Goal: Task Accomplishment & Management: Use online tool/utility

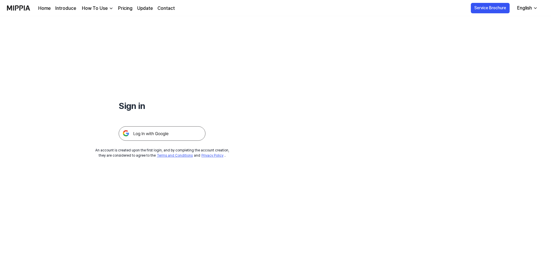
click at [163, 136] on img at bounding box center [162, 133] width 87 height 14
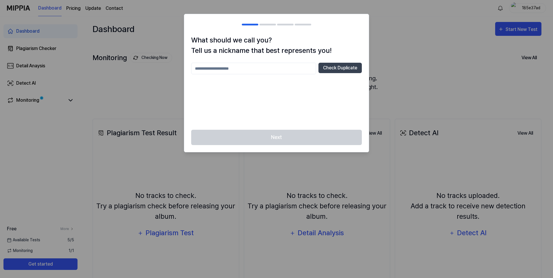
click at [279, 69] on input "text" at bounding box center [253, 69] width 125 height 12
type input "****"
click at [318, 70] on div "**** Check Duplicate" at bounding box center [276, 69] width 171 height 12
click at [328, 72] on button "Check Duplicate" at bounding box center [340, 68] width 43 height 10
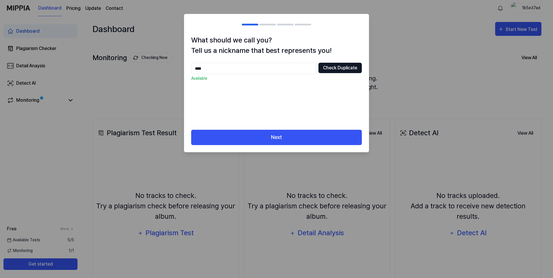
click at [334, 68] on button "Check Duplicate" at bounding box center [340, 68] width 43 height 10
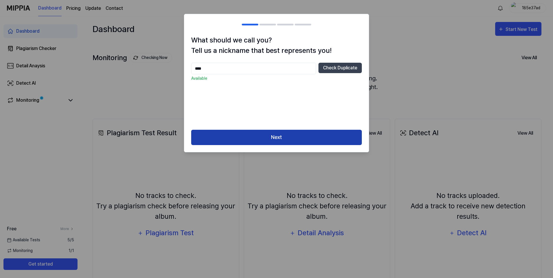
click at [306, 137] on button "Next" at bounding box center [276, 137] width 171 height 15
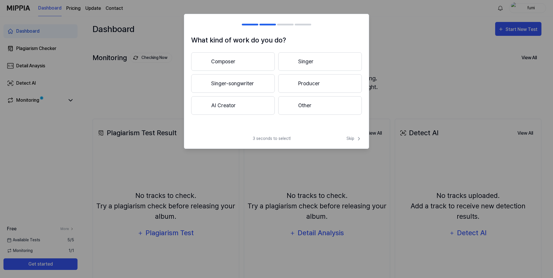
click at [250, 59] on button "Composer" at bounding box center [233, 61] width 84 height 19
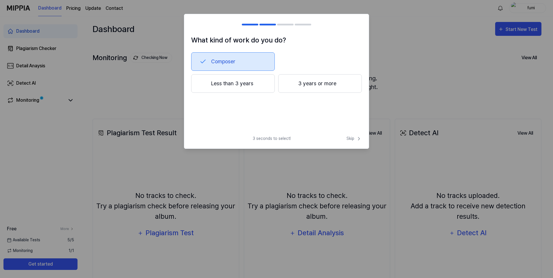
click at [306, 86] on button "3 years or more" at bounding box center [320, 83] width 84 height 19
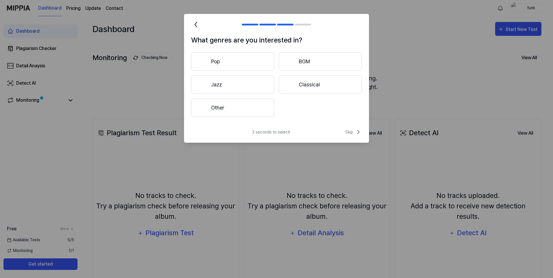
click at [339, 91] on button "Classical" at bounding box center [320, 85] width 83 height 19
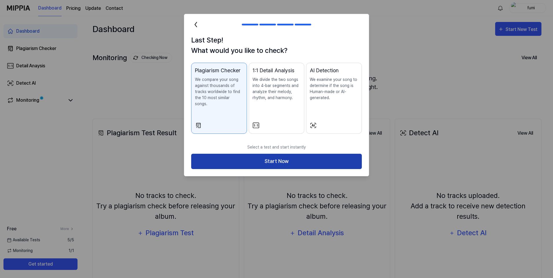
click at [341, 154] on button "Start Now" at bounding box center [276, 161] width 171 height 15
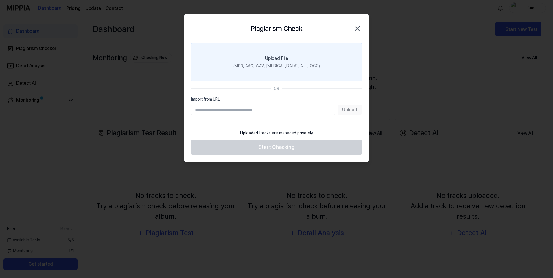
click at [292, 58] on label "Upload File (MP3, AAC, WAV, FLAC, AIFF, OGG)" at bounding box center [276, 62] width 171 height 38
click at [0, 0] on input "Upload File (MP3, AAC, WAV, FLAC, AIFF, OGG)" at bounding box center [0, 0] width 0 height 0
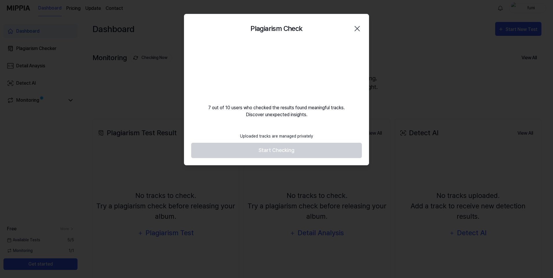
click at [318, 115] on div "7 out of 10 users who checked the results found meaningful tracks. Discover une…" at bounding box center [276, 80] width 185 height 75
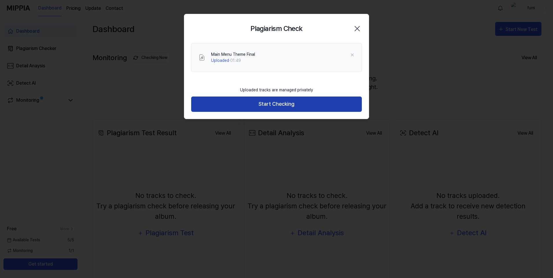
click at [313, 107] on button "Start Checking" at bounding box center [276, 104] width 171 height 15
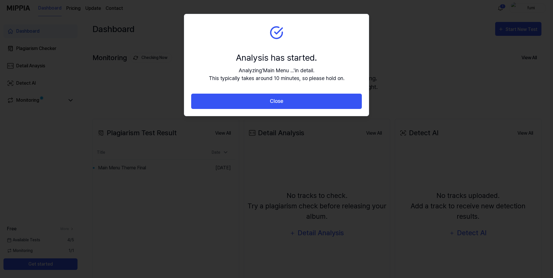
click at [285, 47] on section "Analysis has started. Analyzing ' Main Menu ... ' in detail. This typically tak…" at bounding box center [276, 54] width 185 height 80
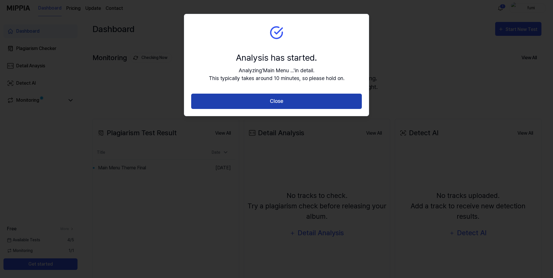
click at [281, 104] on button "Close" at bounding box center [276, 101] width 171 height 15
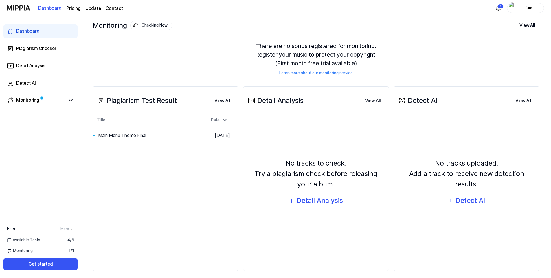
scroll to position [37, 0]
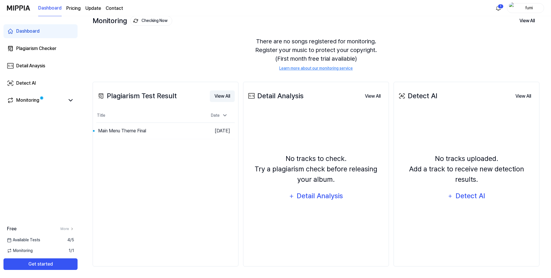
click at [220, 96] on button "View All" at bounding box center [222, 97] width 25 height 12
click at [50, 96] on div "Monitoring" at bounding box center [40, 101] width 74 height 14
click at [31, 101] on div "Monitoring" at bounding box center [27, 100] width 23 height 7
click at [176, 129] on button "Go to Results" at bounding box center [184, 130] width 31 height 9
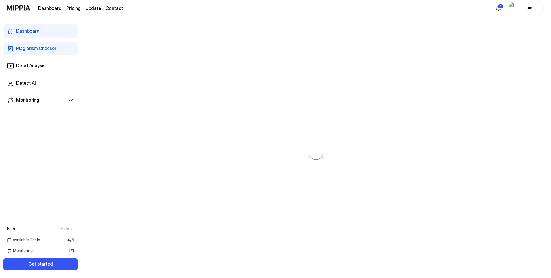
scroll to position [0, 0]
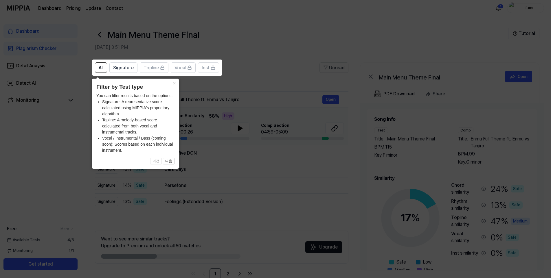
click at [224, 100] on icon at bounding box center [276, 139] width 553 height 278
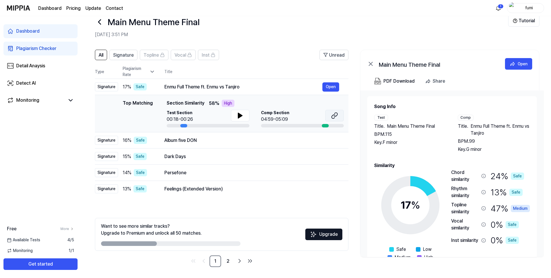
scroll to position [13, 0]
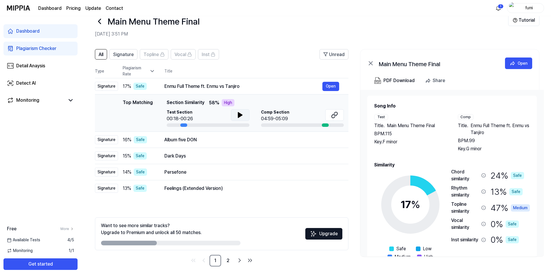
click at [237, 113] on icon at bounding box center [240, 115] width 7 height 7
click at [239, 114] on icon at bounding box center [238, 115] width 1 height 5
click at [237, 115] on icon at bounding box center [240, 115] width 7 height 7
click at [239, 114] on icon at bounding box center [238, 115] width 1 height 5
click at [240, 116] on icon at bounding box center [240, 115] width 4 height 5
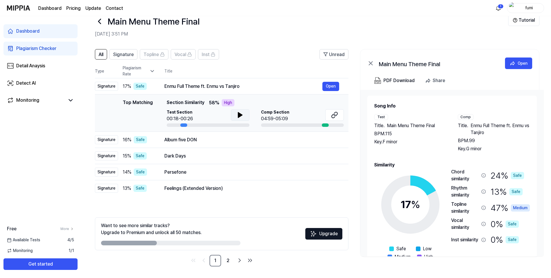
click at [485, 131] on span "Enmu Full Theme ft. Enmu vs Tanjiro" at bounding box center [499, 129] width 59 height 14
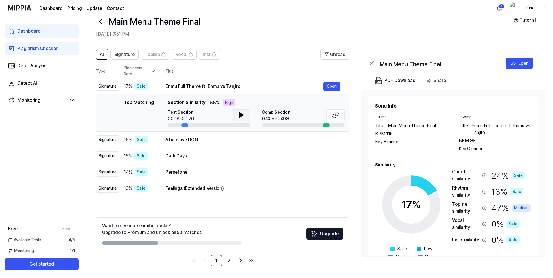
scroll to position [0, 0]
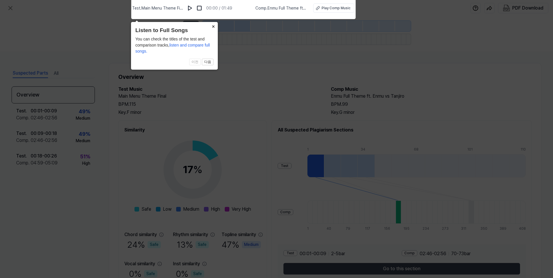
click at [213, 27] on button "×" at bounding box center [213, 26] width 9 height 8
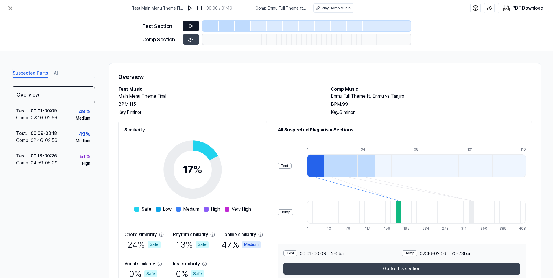
click at [196, 28] on button at bounding box center [191, 26] width 16 height 10
click at [193, 27] on icon at bounding box center [191, 26] width 6 height 6
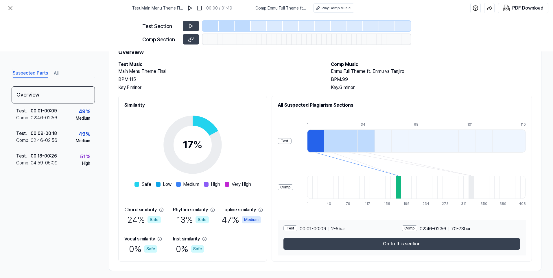
scroll to position [30, 0]
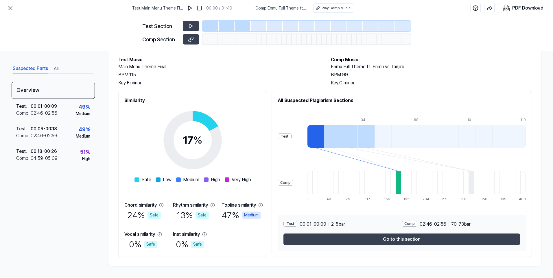
click at [375, 239] on button "Go to this section" at bounding box center [402, 240] width 237 height 12
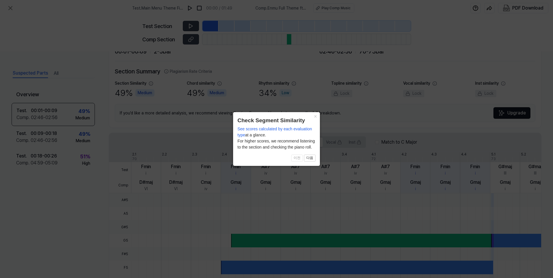
scroll to position [119, 0]
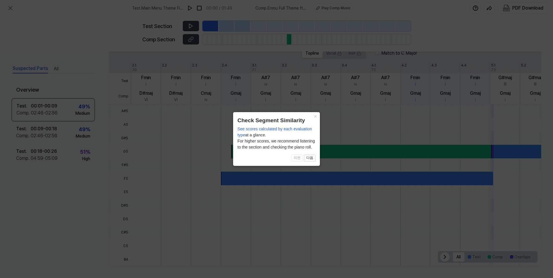
click at [315, 117] on button "×" at bounding box center [315, 116] width 9 height 8
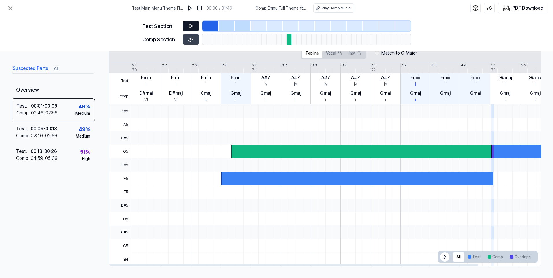
click at [194, 29] on button at bounding box center [191, 26] width 16 height 10
click at [190, 24] on icon at bounding box center [190, 26] width 1 height 4
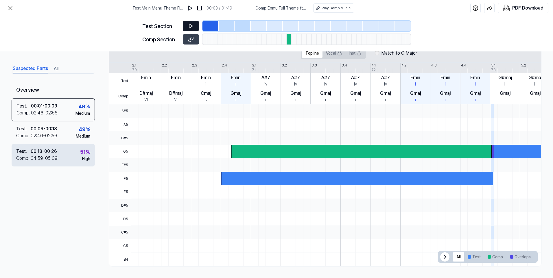
click at [74, 155] on div "Test . 00:18 - 00:26 Comp . 04:59 - 05:09 51 % High" at bounding box center [53, 155] width 83 height 23
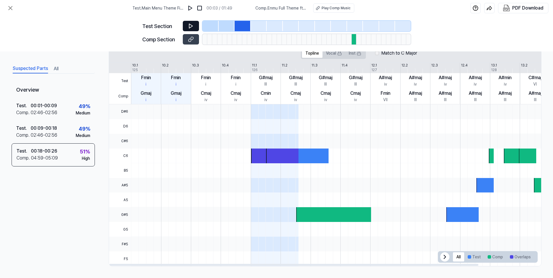
click at [190, 22] on button at bounding box center [191, 26] width 16 height 10
click at [190, 25] on icon at bounding box center [190, 26] width 3 height 4
click at [190, 26] on icon at bounding box center [190, 26] width 1 height 4
click at [309, 213] on div at bounding box center [333, 214] width 75 height 15
click at [193, 43] on button at bounding box center [191, 39] width 16 height 10
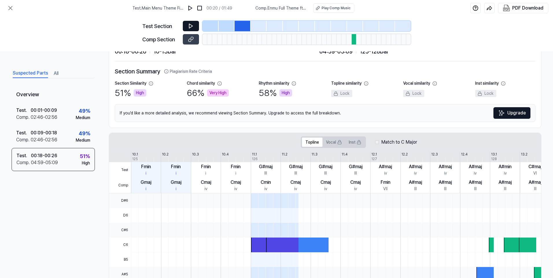
scroll to position [0, 0]
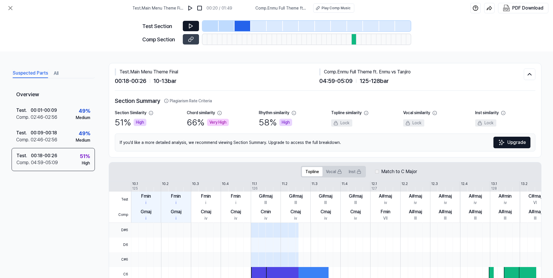
click at [190, 27] on icon at bounding box center [191, 26] width 6 height 6
click at [191, 26] on icon at bounding box center [191, 26] width 6 height 6
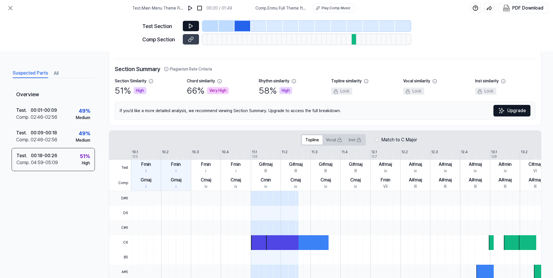
scroll to position [116, 0]
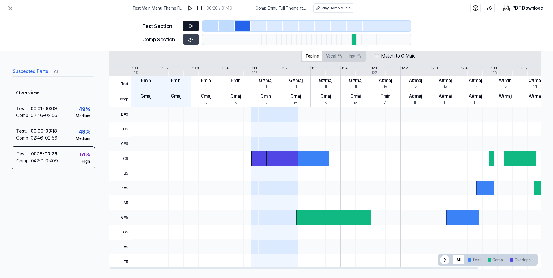
click at [318, 216] on div at bounding box center [333, 217] width 75 height 15
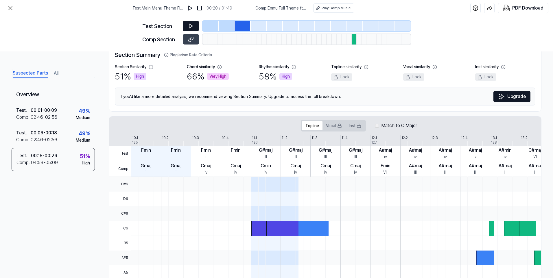
scroll to position [29, 0]
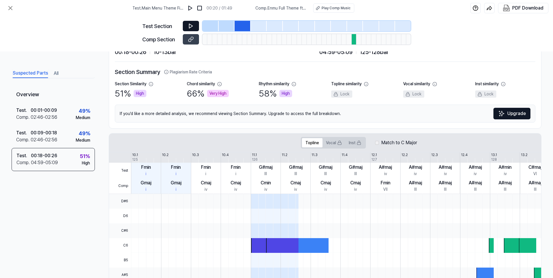
click at [228, 25] on div at bounding box center [227, 26] width 16 height 10
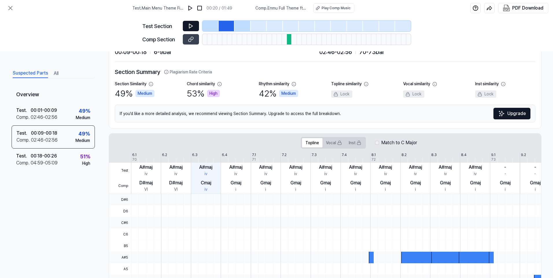
click at [212, 24] on div at bounding box center [211, 26] width 16 height 10
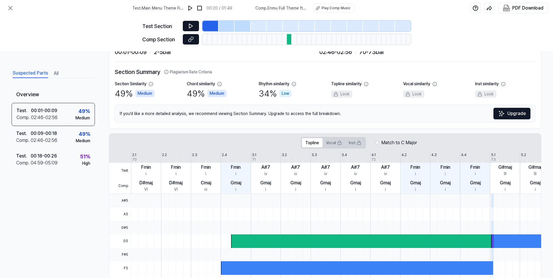
click at [190, 40] on icon at bounding box center [191, 39] width 6 height 6
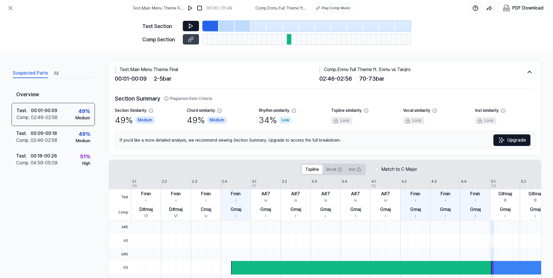
scroll to position [0, 0]
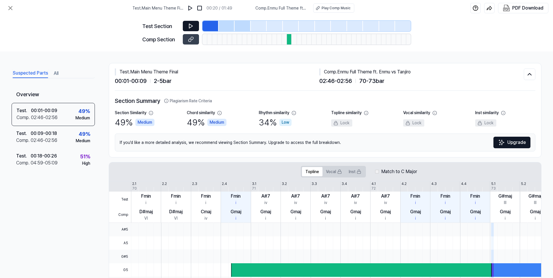
click at [235, 26] on div at bounding box center [243, 26] width 16 height 10
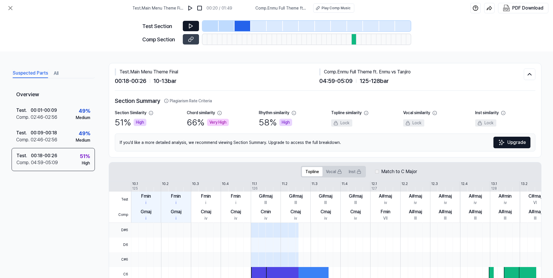
click at [231, 28] on div at bounding box center [227, 26] width 16 height 10
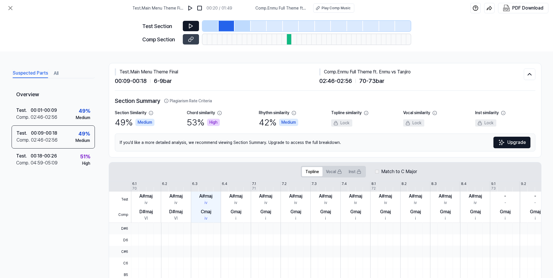
click at [211, 28] on div at bounding box center [211, 26] width 16 height 10
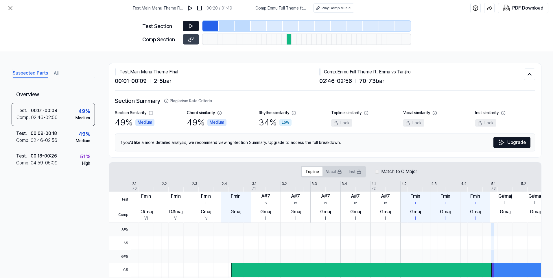
click at [247, 27] on div at bounding box center [243, 26] width 16 height 10
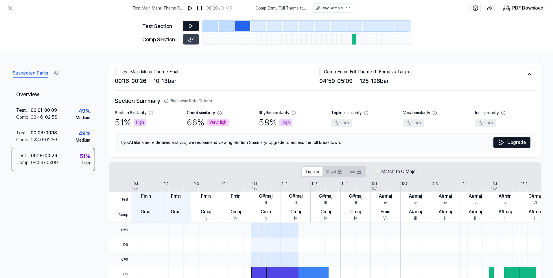
click at [229, 27] on div at bounding box center [227, 26] width 16 height 10
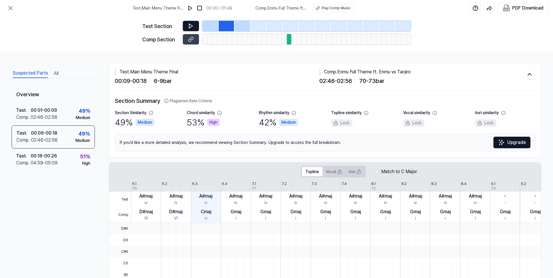
click at [205, 27] on div at bounding box center [211, 26] width 16 height 10
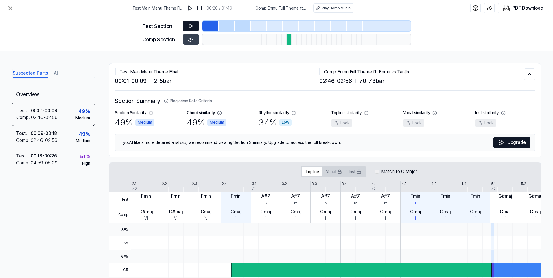
click at [245, 25] on div at bounding box center [243, 26] width 16 height 10
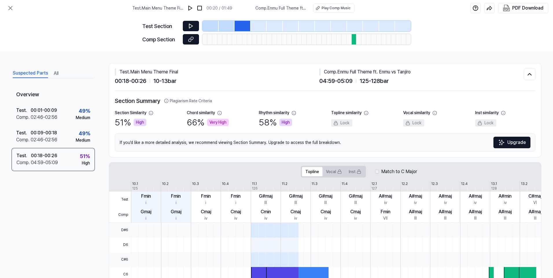
click at [193, 38] on icon at bounding box center [191, 39] width 6 height 6
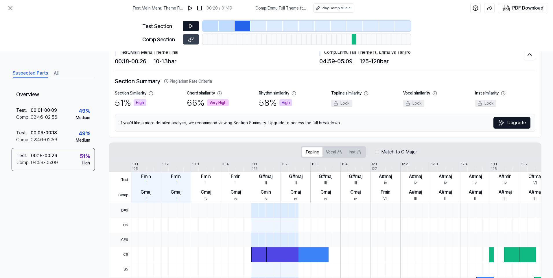
scroll to position [3, 0]
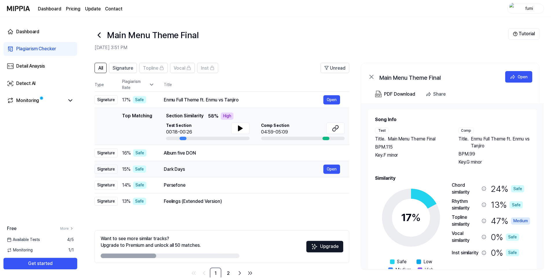
scroll to position [13, 0]
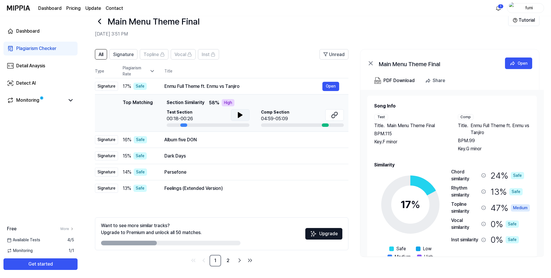
click at [240, 114] on icon at bounding box center [240, 115] width 4 height 5
click at [241, 115] on icon at bounding box center [240, 115] width 7 height 7
click at [337, 117] on icon at bounding box center [334, 115] width 7 height 7
drag, startPoint x: 383, startPoint y: 142, endPoint x: 355, endPoint y: 254, distance: 115.3
click at [355, 254] on div "All Signature Topline Vocal Inst Unread All Signature Topline Vocal Inst Type P…" at bounding box center [316, 160] width 470 height 235
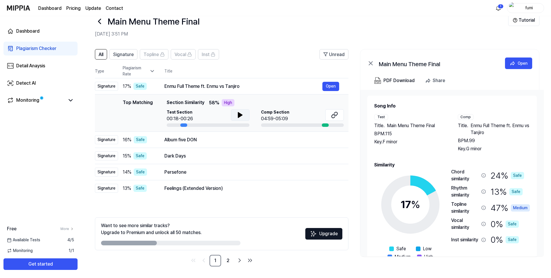
click at [352, 258] on div "All Signature Topline Vocal Inst Unread All Signature Topline Vocal Inst Type P…" at bounding box center [316, 160] width 470 height 235
click at [325, 87] on button "Open" at bounding box center [330, 86] width 17 height 9
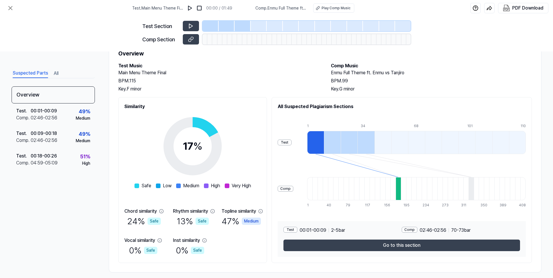
scroll to position [30, 0]
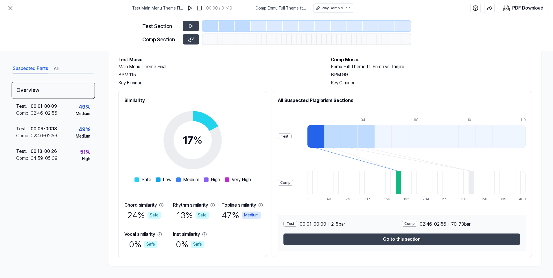
click at [341, 140] on div at bounding box center [332, 136] width 17 height 23
click at [356, 138] on div at bounding box center [349, 136] width 17 height 23
click at [374, 139] on div at bounding box center [366, 136] width 17 height 23
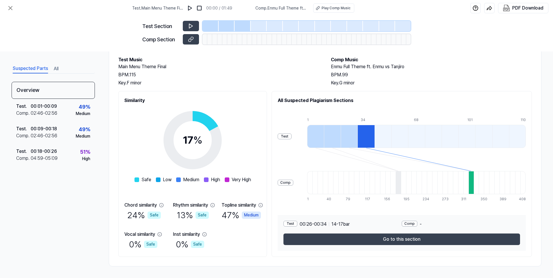
click at [358, 139] on div at bounding box center [349, 136] width 17 height 23
click at [341, 138] on div at bounding box center [332, 136] width 17 height 23
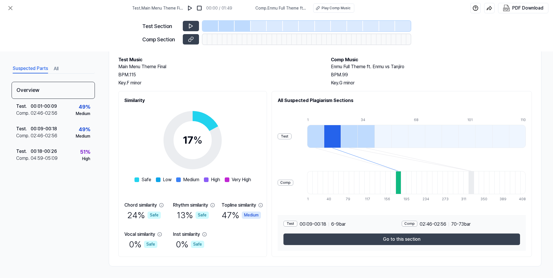
click at [320, 137] on div at bounding box center [315, 136] width 17 height 23
click at [337, 135] on div at bounding box center [332, 136] width 17 height 23
click at [320, 136] on div at bounding box center [315, 136] width 17 height 23
click at [338, 136] on div at bounding box center [332, 136] width 17 height 23
click at [356, 135] on div at bounding box center [349, 136] width 17 height 23
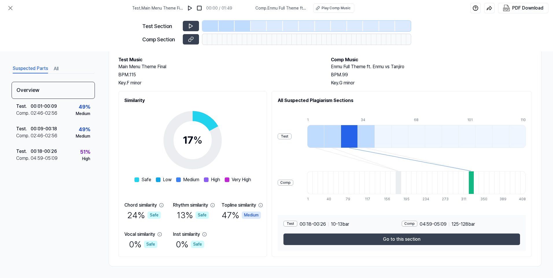
click at [374, 135] on div at bounding box center [366, 136] width 17 height 23
click at [351, 136] on div at bounding box center [349, 136] width 17 height 23
click at [336, 138] on div at bounding box center [332, 136] width 17 height 23
click at [321, 137] on div at bounding box center [315, 136] width 17 height 23
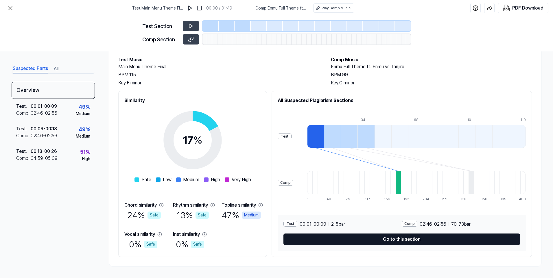
click at [382, 234] on button "Go to this section" at bounding box center [402, 240] width 237 height 12
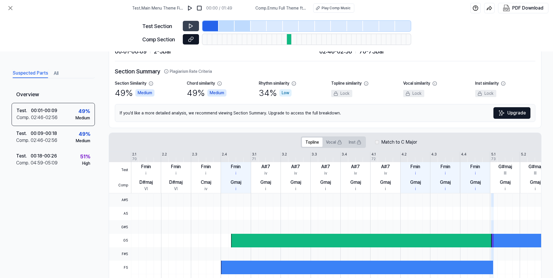
click at [195, 39] on button at bounding box center [191, 39] width 16 height 10
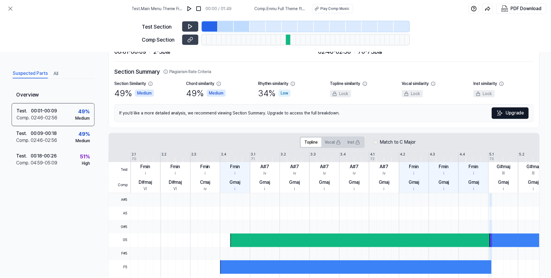
scroll to position [13, 0]
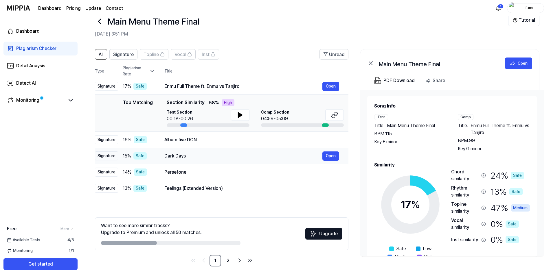
drag, startPoint x: 196, startPoint y: 144, endPoint x: 263, endPoint y: 147, distance: 66.9
click at [198, 144] on div "Album five DON Open" at bounding box center [251, 140] width 175 height 7
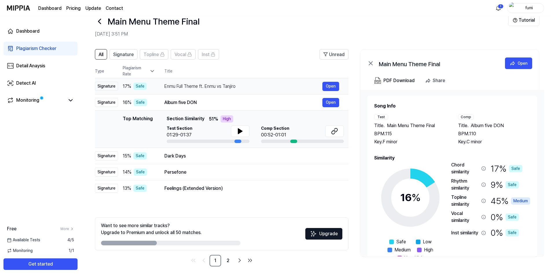
click at [232, 81] on td "Enmu Full Theme ft. Enmu vs Tanjiro Open" at bounding box center [251, 86] width 193 height 16
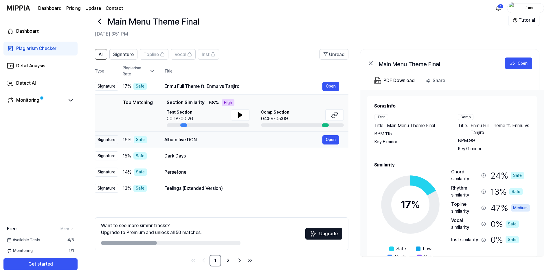
click at [207, 142] on div "Album five DON" at bounding box center [243, 140] width 158 height 7
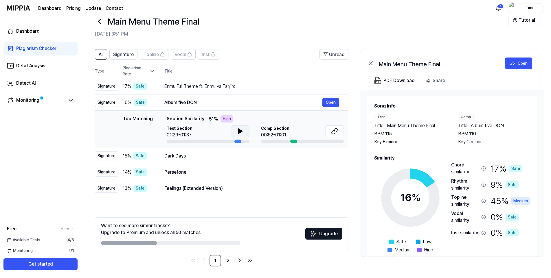
click at [237, 130] on icon at bounding box center [240, 131] width 7 height 7
click at [241, 128] on icon at bounding box center [240, 131] width 7 height 7
click at [334, 131] on icon at bounding box center [333, 132] width 3 height 4
click at [205, 155] on div "Dark Days" at bounding box center [243, 156] width 158 height 7
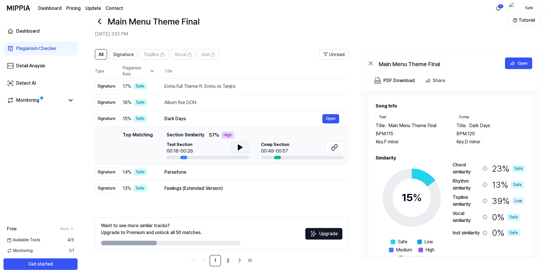
click at [238, 147] on icon at bounding box center [240, 147] width 4 height 5
click at [239, 146] on icon at bounding box center [240, 147] width 7 height 7
click at [334, 147] on icon at bounding box center [333, 149] width 3 height 4
click at [194, 170] on div "Persefone" at bounding box center [243, 172] width 158 height 7
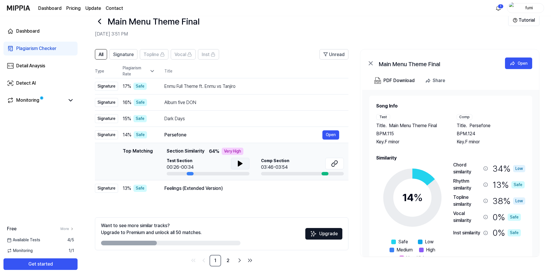
click at [246, 164] on button at bounding box center [240, 164] width 19 height 12
click at [243, 165] on icon at bounding box center [240, 163] width 7 height 7
click at [335, 163] on icon at bounding box center [334, 163] width 7 height 7
click at [228, 188] on div "Feelings (Extended Version)" at bounding box center [243, 188] width 158 height 7
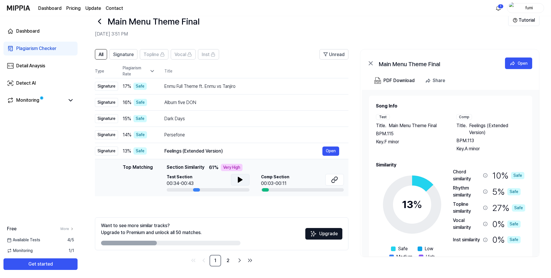
click at [242, 181] on icon at bounding box center [240, 179] width 7 height 7
click at [242, 181] on icon at bounding box center [241, 180] width 1 height 5
click at [337, 180] on icon at bounding box center [334, 179] width 7 height 7
click at [151, 71] on icon at bounding box center [152, 71] width 6 height 6
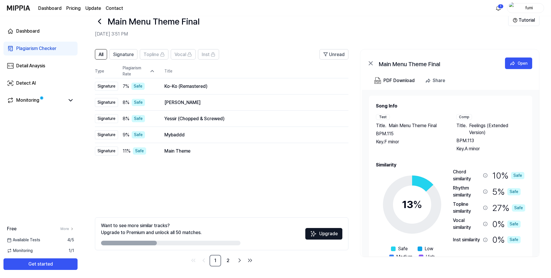
click at [151, 71] on icon at bounding box center [152, 71] width 6 height 6
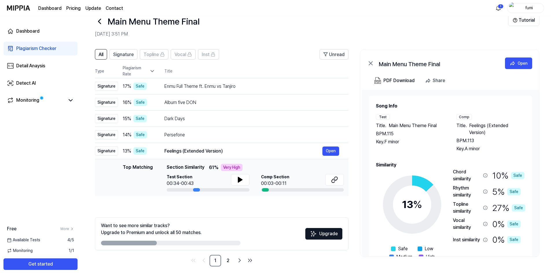
click at [151, 71] on icon at bounding box center [152, 71] width 6 height 6
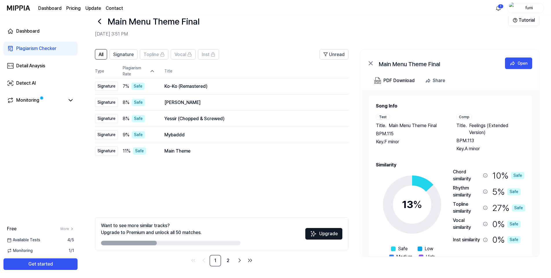
click at [151, 71] on icon at bounding box center [152, 71] width 6 height 6
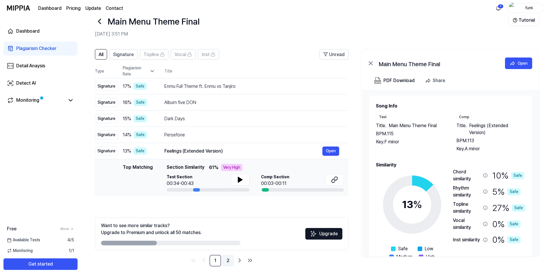
click at [227, 262] on link "2" at bounding box center [228, 261] width 12 height 12
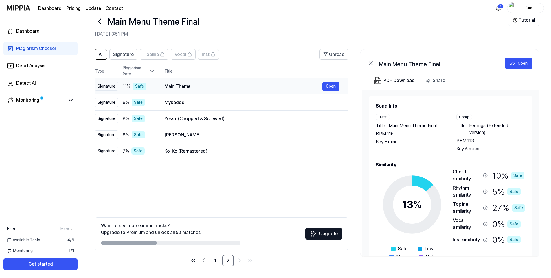
click at [205, 88] on div "Main Theme" at bounding box center [243, 86] width 158 height 7
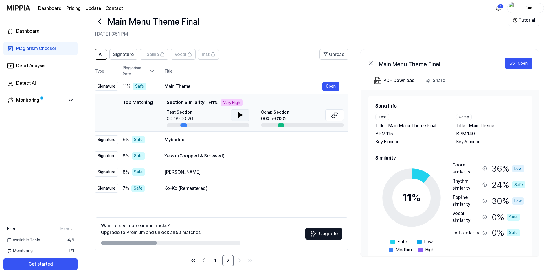
click at [231, 115] on button at bounding box center [240, 115] width 19 height 12
click at [238, 115] on icon at bounding box center [238, 115] width 1 height 5
click at [334, 117] on icon at bounding box center [334, 115] width 7 height 7
click at [220, 140] on div "Mybaddd" at bounding box center [243, 140] width 158 height 7
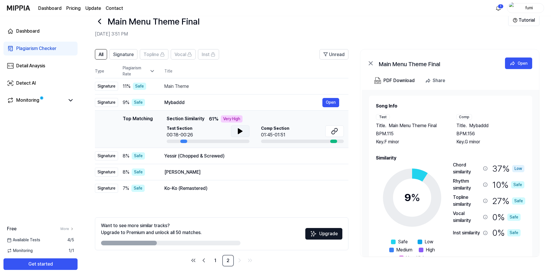
click at [246, 130] on button at bounding box center [240, 132] width 19 height 12
click at [243, 130] on icon at bounding box center [240, 131] width 7 height 7
click at [214, 160] on div "Yessir (Chopped & Screwed) Open" at bounding box center [251, 156] width 175 height 7
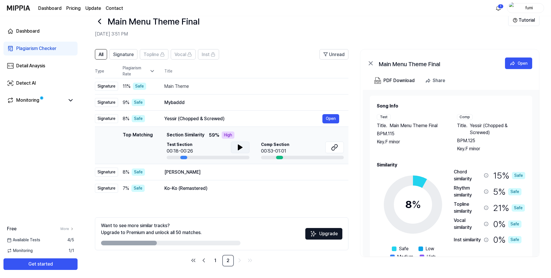
click at [236, 144] on button at bounding box center [240, 148] width 19 height 12
click at [240, 146] on icon at bounding box center [240, 147] width 7 height 7
click at [241, 146] on icon at bounding box center [241, 147] width 1 height 5
click at [244, 175] on div "Moussa Lalaby" at bounding box center [243, 172] width 158 height 7
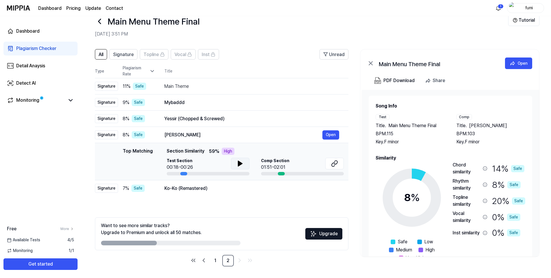
click at [239, 166] on icon at bounding box center [240, 163] width 7 height 7
click at [224, 183] on td "Ko-Ko (Remastered) Open" at bounding box center [251, 189] width 193 height 16
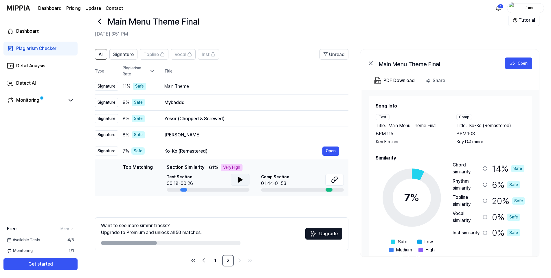
click at [242, 179] on icon at bounding box center [240, 179] width 7 height 7
click at [241, 182] on icon at bounding box center [241, 180] width 1 height 5
click at [99, 23] on icon at bounding box center [99, 21] width 9 height 9
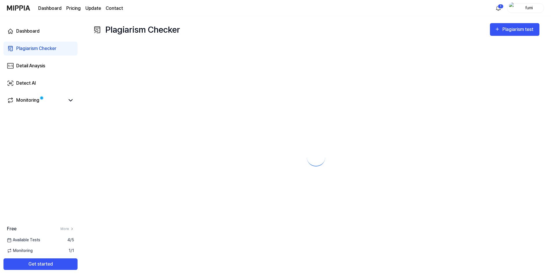
scroll to position [0, 0]
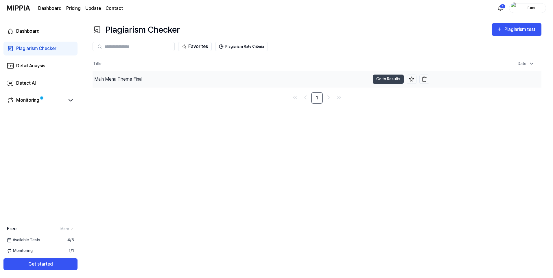
click at [170, 76] on div "Main Menu Theme Final" at bounding box center [231, 79] width 277 height 16
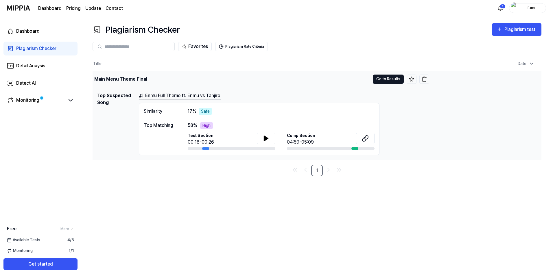
click at [393, 81] on button "Go to Results" at bounding box center [388, 79] width 31 height 9
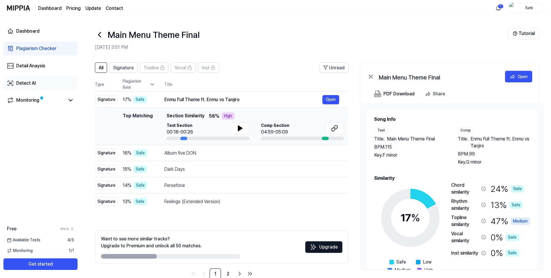
click at [50, 84] on link "Detect AI" at bounding box center [40, 83] width 74 height 14
